Goal: Find specific page/section: Find specific page/section

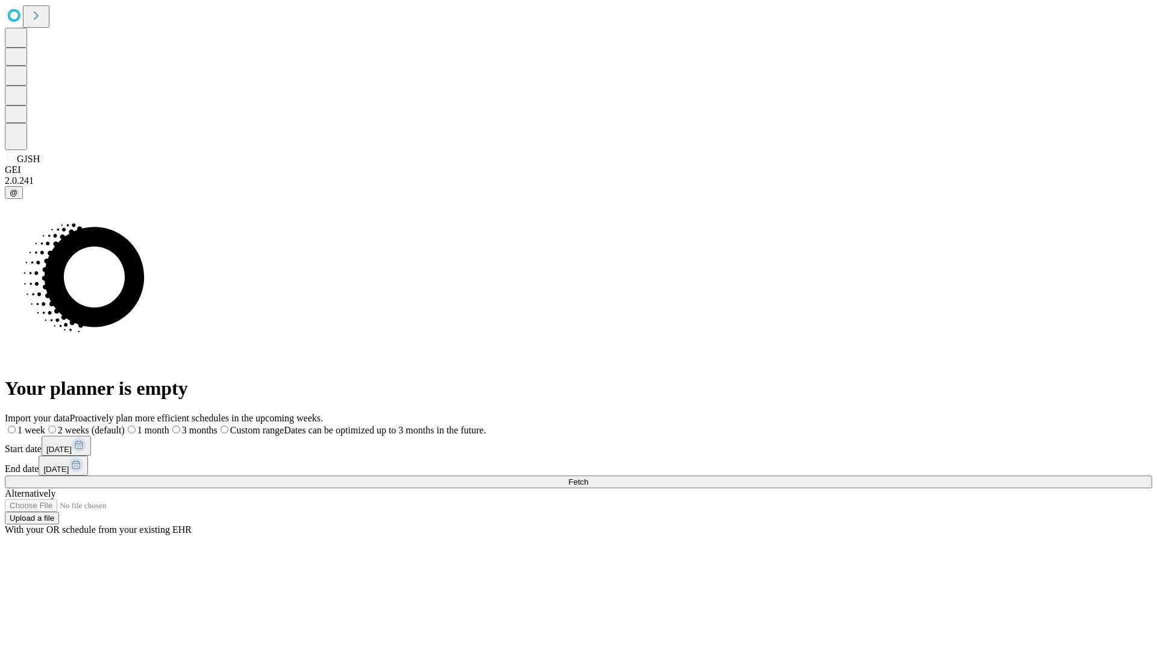
click at [588, 477] on span "Fetch" at bounding box center [578, 481] width 20 height 9
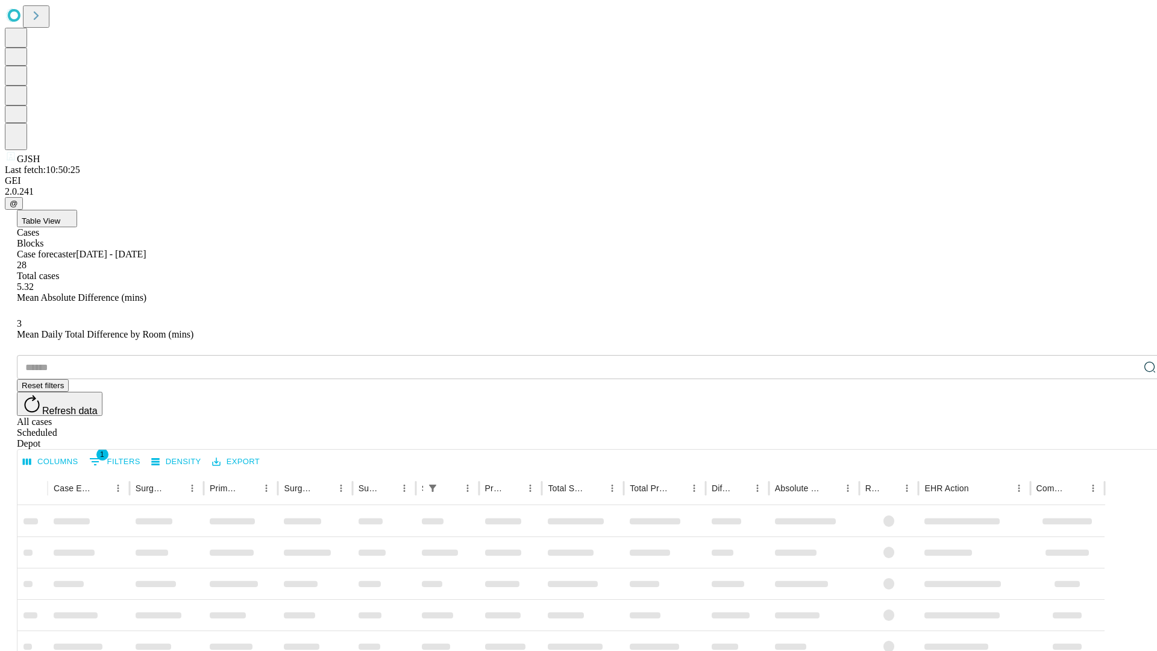
click at [1126, 438] on div "Depot" at bounding box center [590, 443] width 1147 height 11
